Goal: Task Accomplishment & Management: Manage account settings

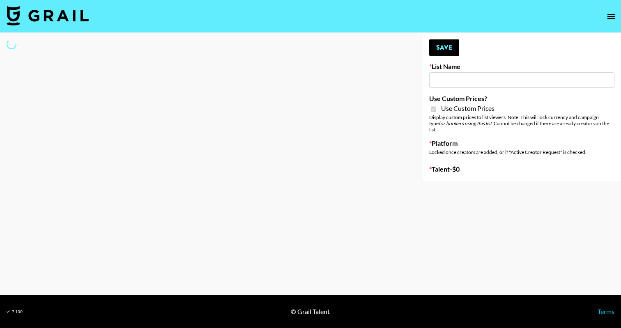
type input "Flimeal + Liveling"
checkbox input "true"
select select "Brand"
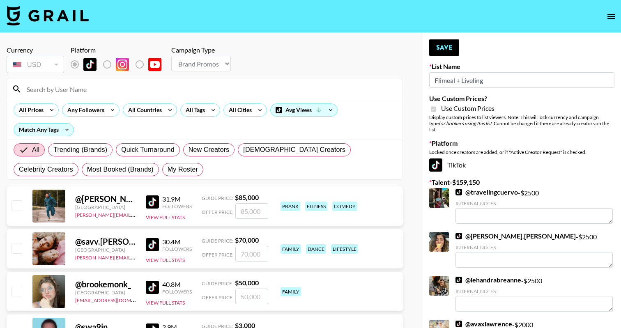
click at [164, 93] on input at bounding box center [210, 88] width 376 height 13
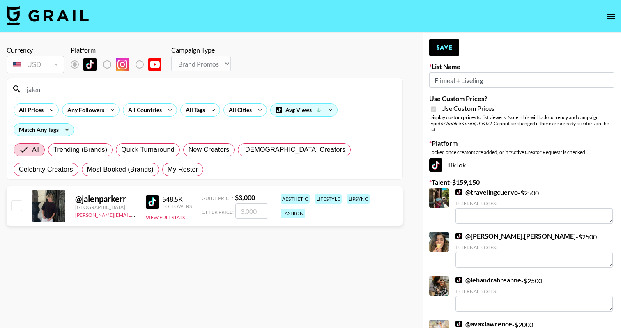
type input "jalen"
click at [259, 212] on input "number" at bounding box center [251, 211] width 33 height 16
checkbox input "true"
type input "200"
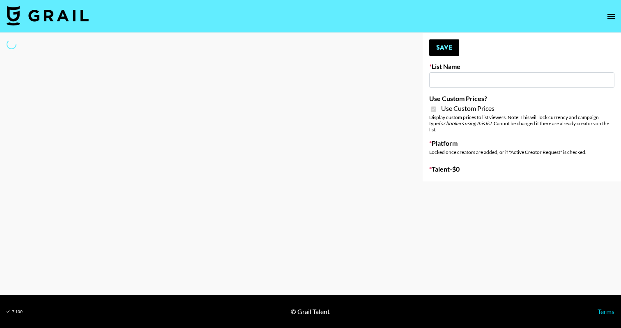
type input "Peppermayo"
checkbox input "true"
select select "Brand"
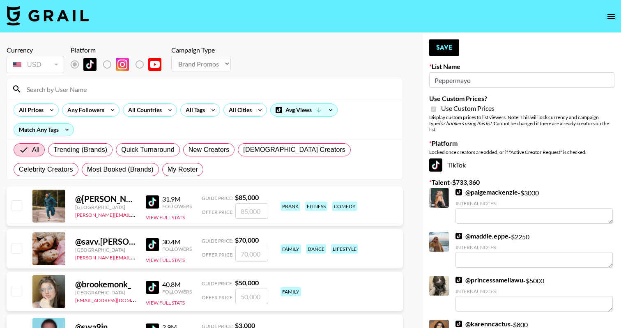
click at [115, 93] on input at bounding box center [210, 88] width 376 height 13
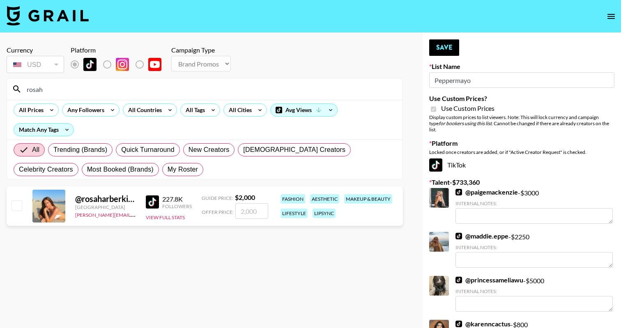
type input "rosah"
click at [16, 205] on input "checkbox" at bounding box center [16, 205] width 10 height 10
checkbox input "true"
type input "2000"
click at [451, 48] on button "Save" at bounding box center [444, 47] width 30 height 16
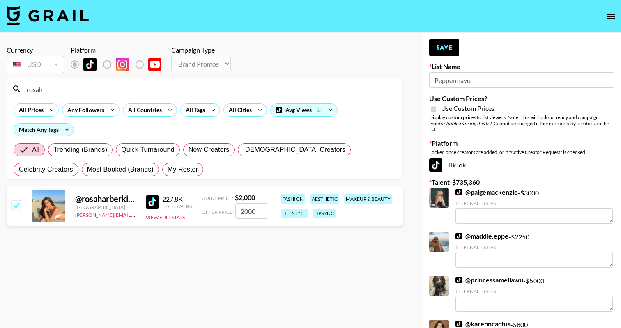
click at [197, 87] on input "rosah" at bounding box center [210, 88] width 376 height 13
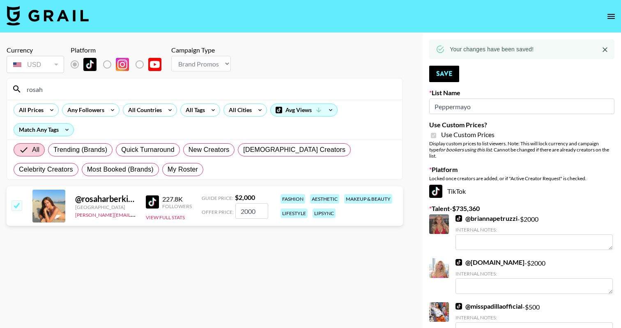
click at [197, 87] on input "rosah" at bounding box center [210, 88] width 376 height 13
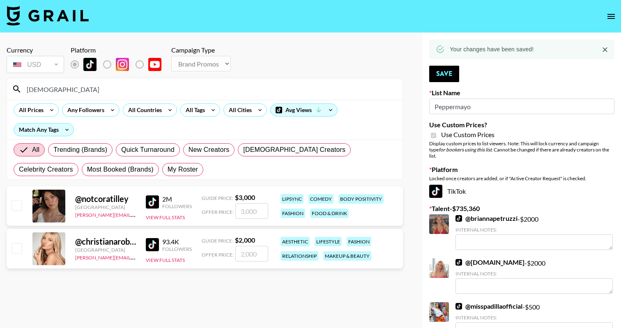
type input "christiana"
click at [14, 247] on input "checkbox" at bounding box center [16, 248] width 10 height 10
checkbox input "true"
type input "2000"
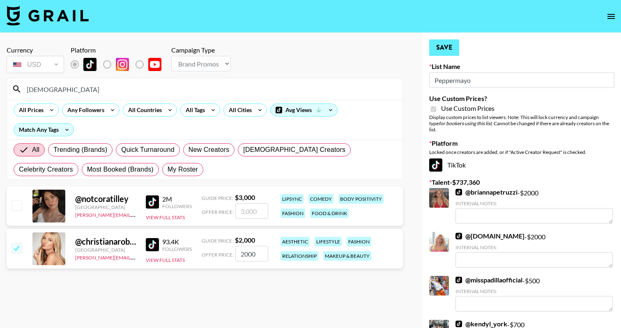
click at [438, 48] on button "Save" at bounding box center [444, 47] width 30 height 16
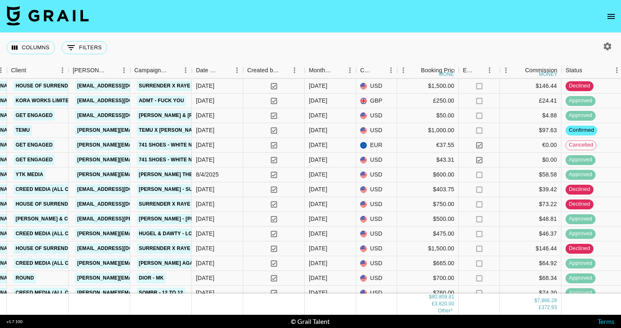
scroll to position [1605, 369]
